Goal: Task Accomplishment & Management: Complete application form

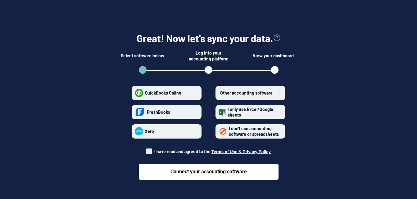
scroll to position [19, 0]
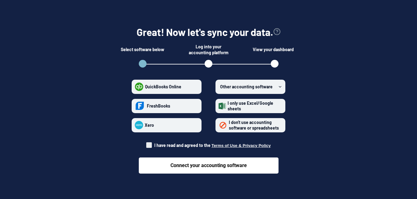
click at [168, 84] on span "QuickBooks Online" at bounding box center [163, 86] width 36 height 5
click at [135, 87] on Online "QuickBooks Online" at bounding box center [135, 87] width 0 height 0
radio Online "true"
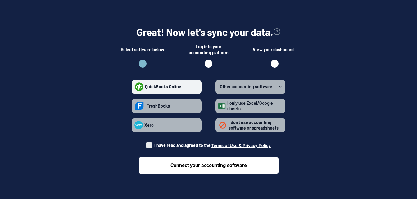
click at [241, 126] on span "I don't use accounting software or spreadsheets" at bounding box center [253, 125] width 50 height 11
click at [218, 125] on spreadsheets "I don't use accounting software or spreadsheets" at bounding box center [218, 125] width 0 height 0
radio spreadsheets "true"
radio Online "false"
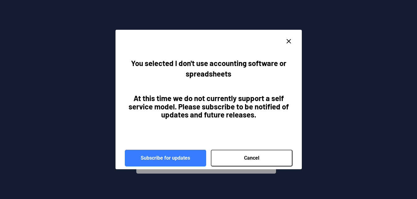
scroll to position [3, 0]
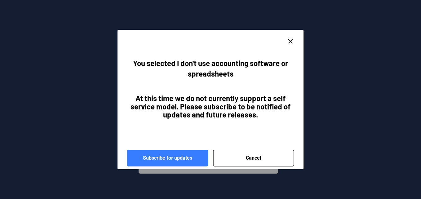
click at [290, 39] on icon "close dialog" at bounding box center [290, 41] width 7 height 7
radio spreadsheets "false"
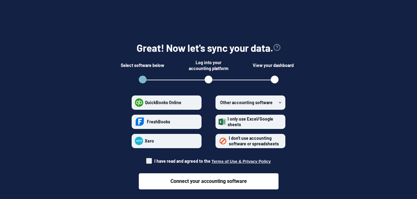
click at [238, 119] on span "I only use Excel/Google sheets" at bounding box center [250, 121] width 46 height 11
click at [219, 122] on sheets "I only use Excel/Google sheets" at bounding box center [218, 122] width 0 height 0
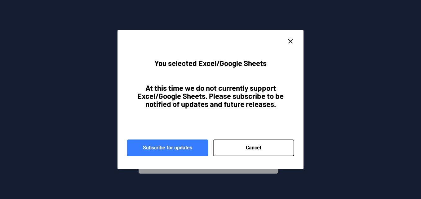
click at [259, 150] on button "Cancel" at bounding box center [254, 148] width 82 height 17
radio sheets "false"
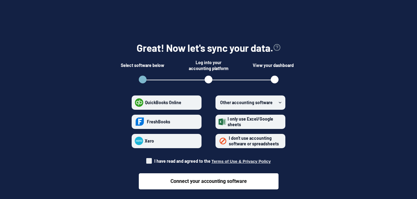
click at [153, 103] on span "QuickBooks Online" at bounding box center [163, 102] width 36 height 5
click at [135, 103] on Online "QuickBooks Online" at bounding box center [135, 102] width 0 height 0
radio Online "true"
